Goal: Task Accomplishment & Management: Manage account settings

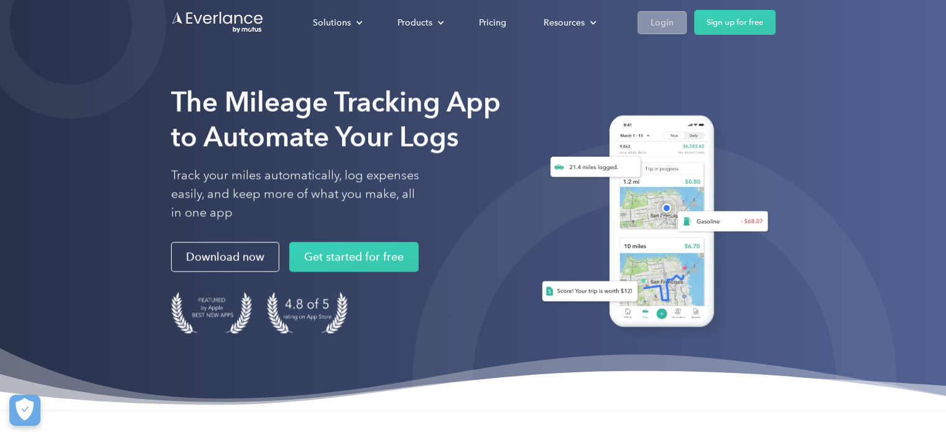
click at [663, 17] on div "Login" at bounding box center [662, 23] width 23 height 16
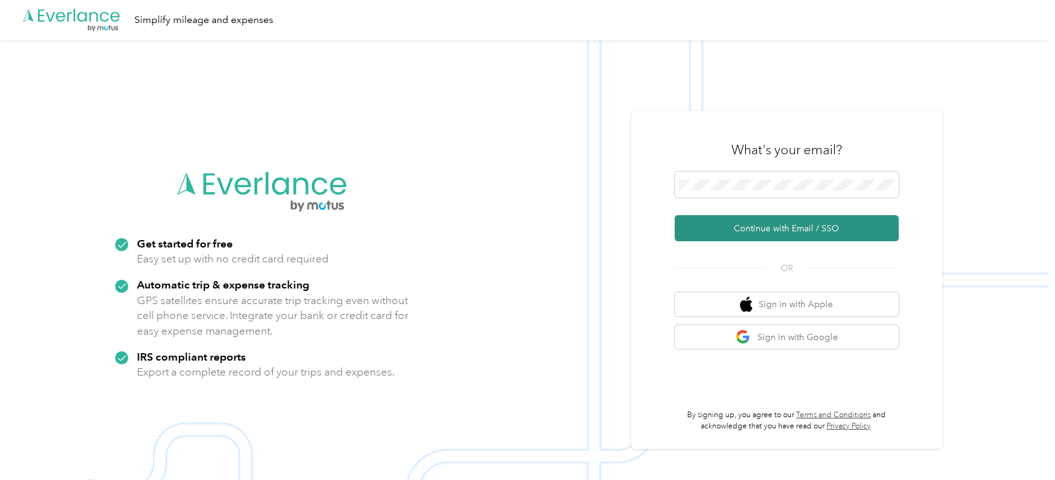
click at [813, 223] on button "Continue with Email / SSO" at bounding box center [786, 228] width 224 height 26
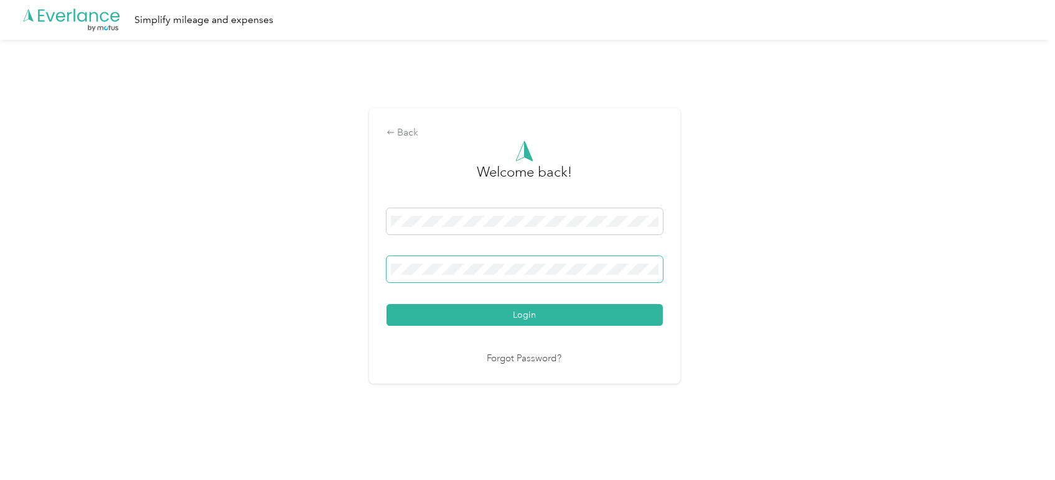
click at [536, 263] on span at bounding box center [524, 269] width 276 height 26
click at [540, 262] on span at bounding box center [524, 269] width 276 height 26
click at [541, 262] on span at bounding box center [524, 269] width 276 height 26
click at [386, 304] on button "Login" at bounding box center [524, 315] width 276 height 22
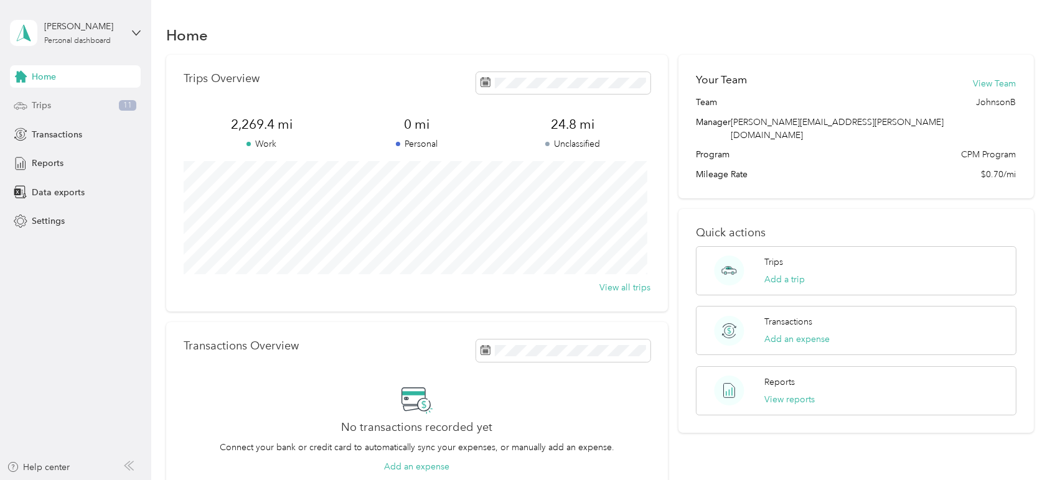
click at [45, 103] on span "Trips" at bounding box center [41, 105] width 19 height 13
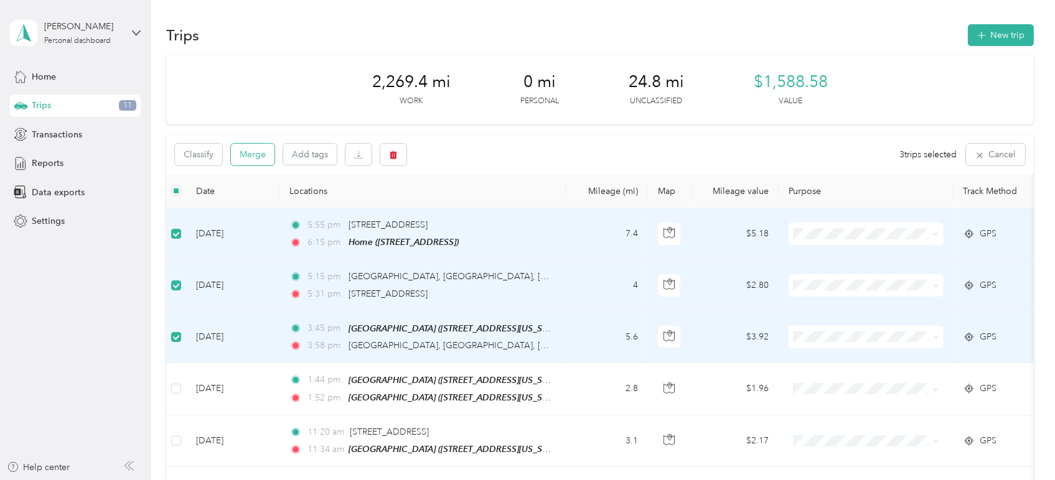
click at [248, 157] on button "Merge" at bounding box center [253, 155] width 44 height 22
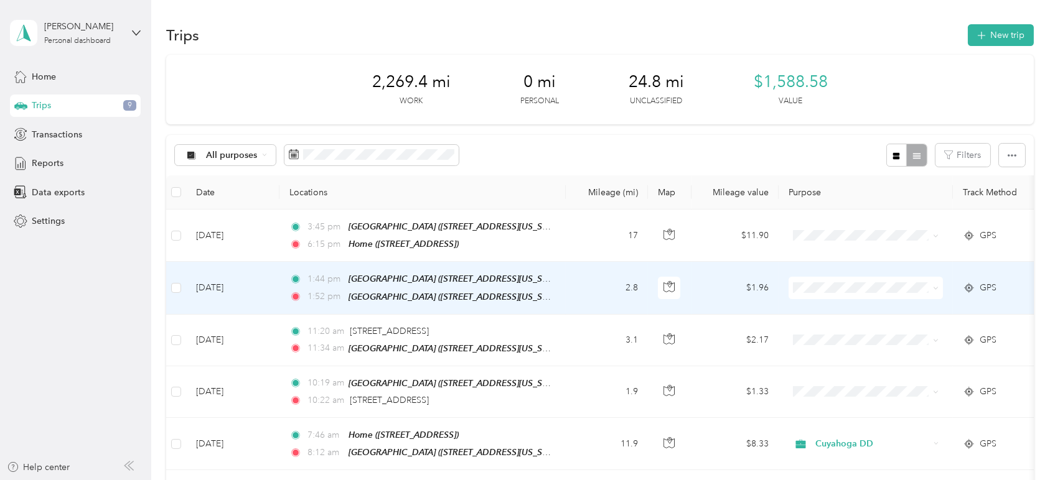
click at [862, 306] on span "Cuyahoga DD" at bounding box center [876, 304] width 115 height 13
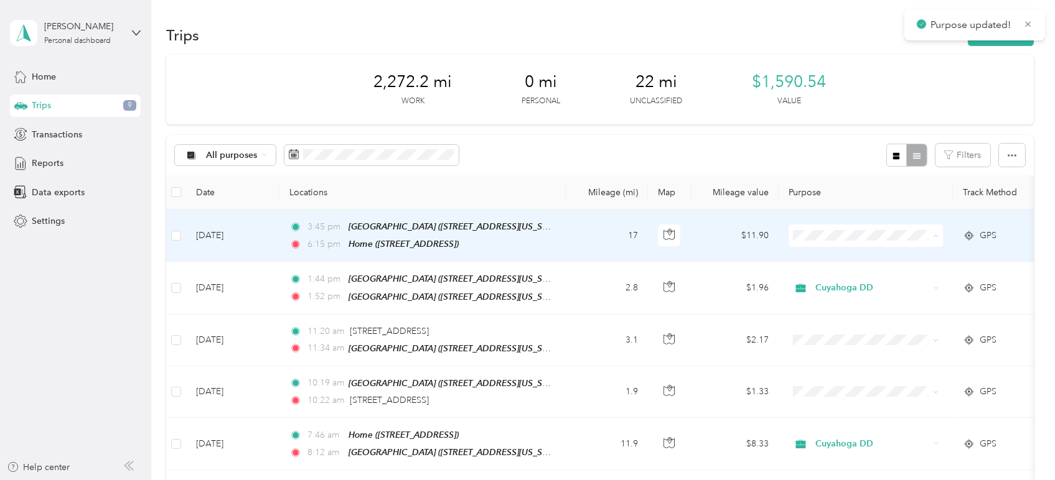
click at [843, 256] on span "Cuyahoga DD" at bounding box center [876, 257] width 115 height 13
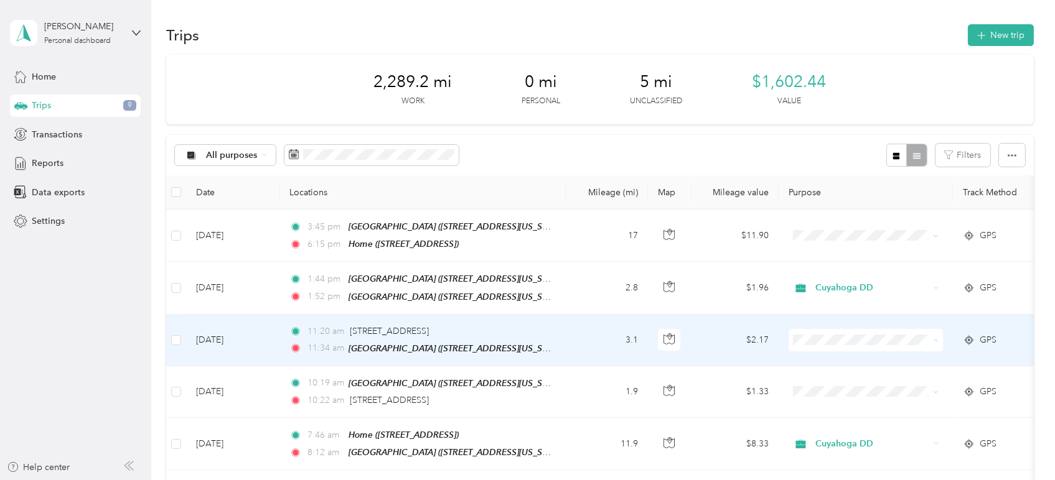
click at [861, 356] on span "Cuyahoga DD" at bounding box center [876, 360] width 115 height 13
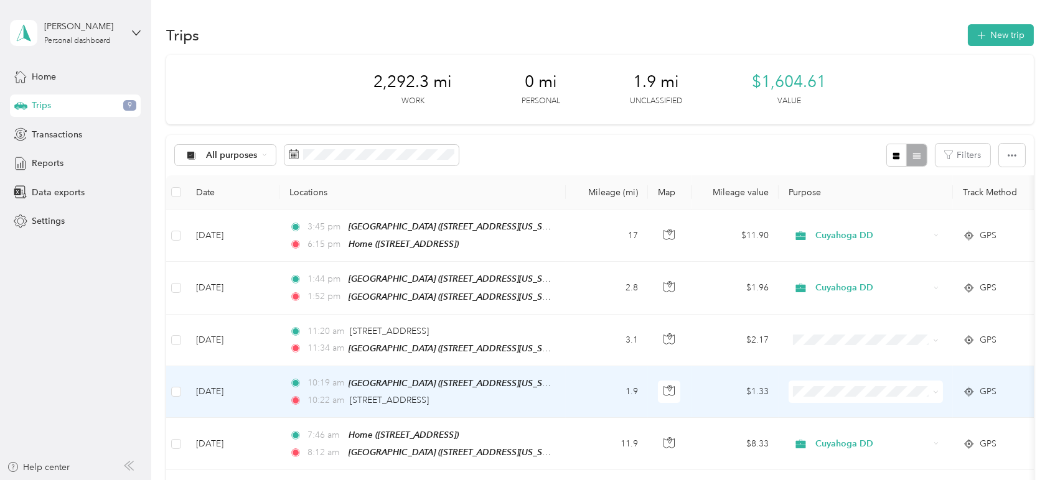
click at [860, 408] on span "Cuyahoga DD" at bounding box center [876, 406] width 115 height 13
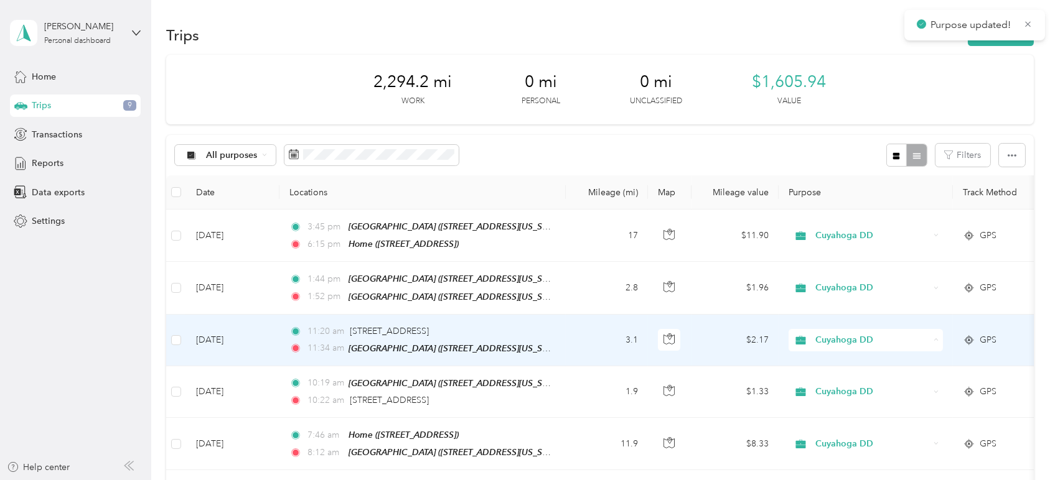
click at [846, 361] on span "Cuyahoga DD" at bounding box center [869, 360] width 101 height 13
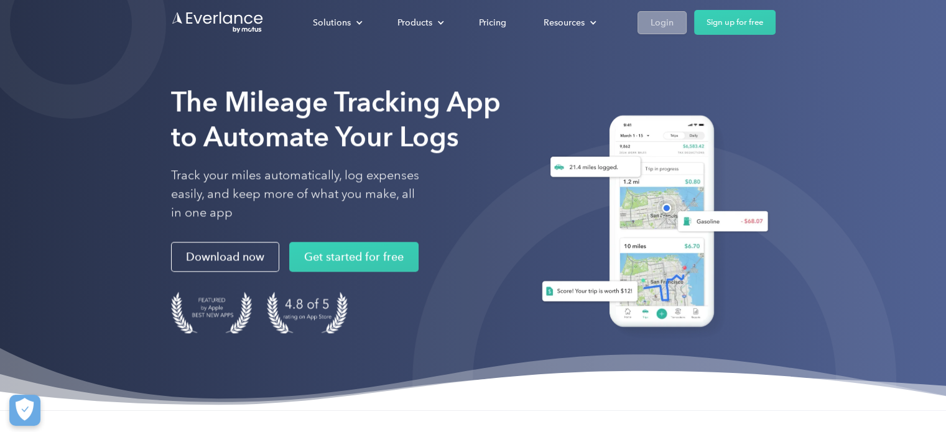
click at [661, 20] on div "Login" at bounding box center [662, 23] width 23 height 16
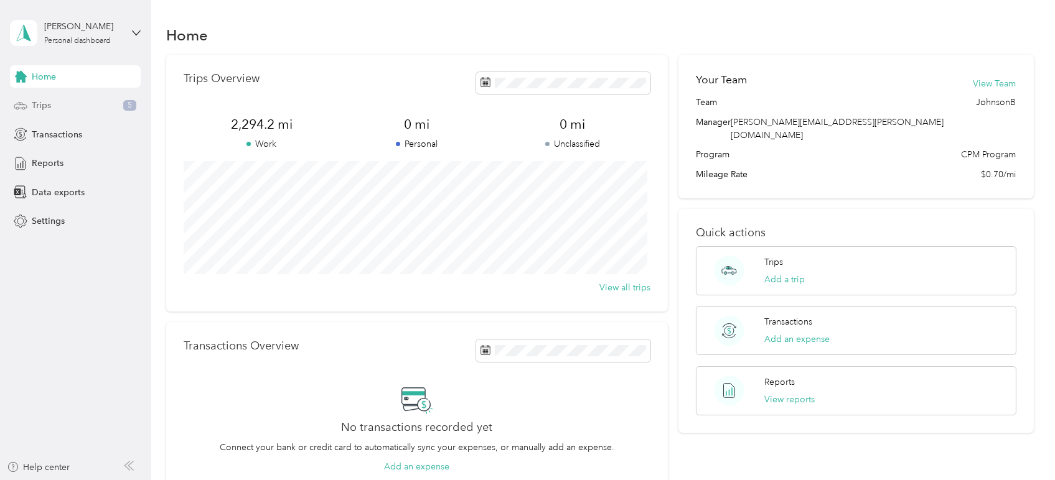
click at [39, 100] on span "Trips" at bounding box center [41, 105] width 19 height 13
